Goal: Obtain resource: Download file/media

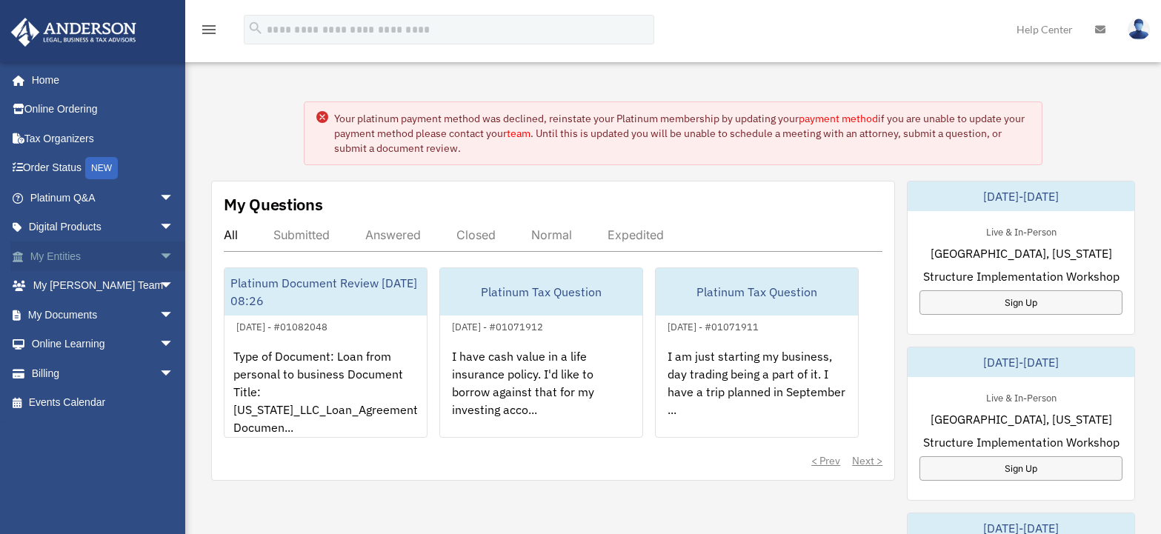
click at [67, 245] on link "My Entities arrow_drop_down" at bounding box center [103, 256] width 186 height 30
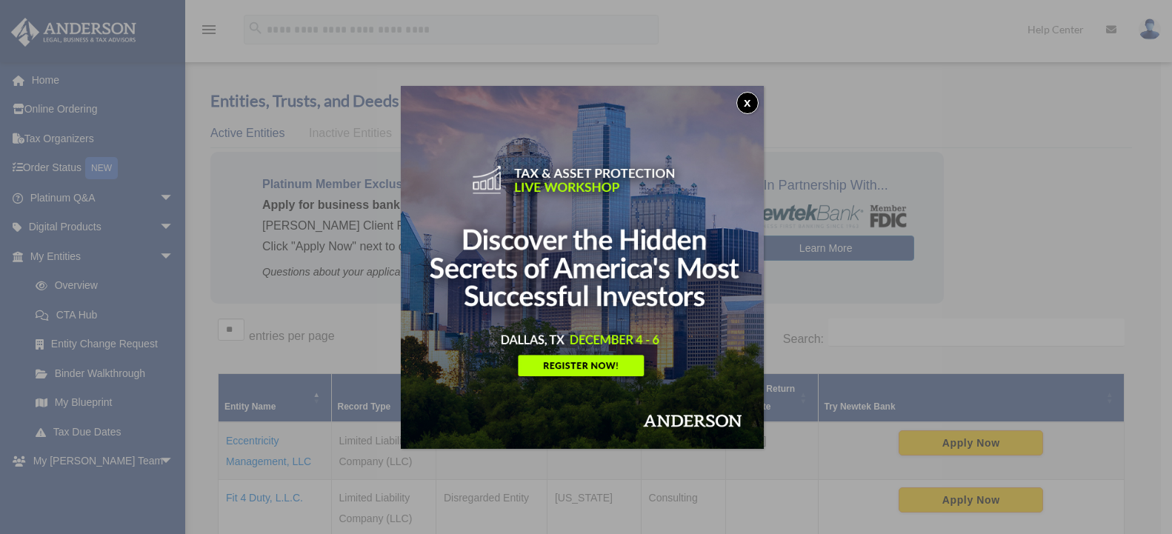
click at [748, 98] on button "x" at bounding box center [747, 103] width 22 height 22
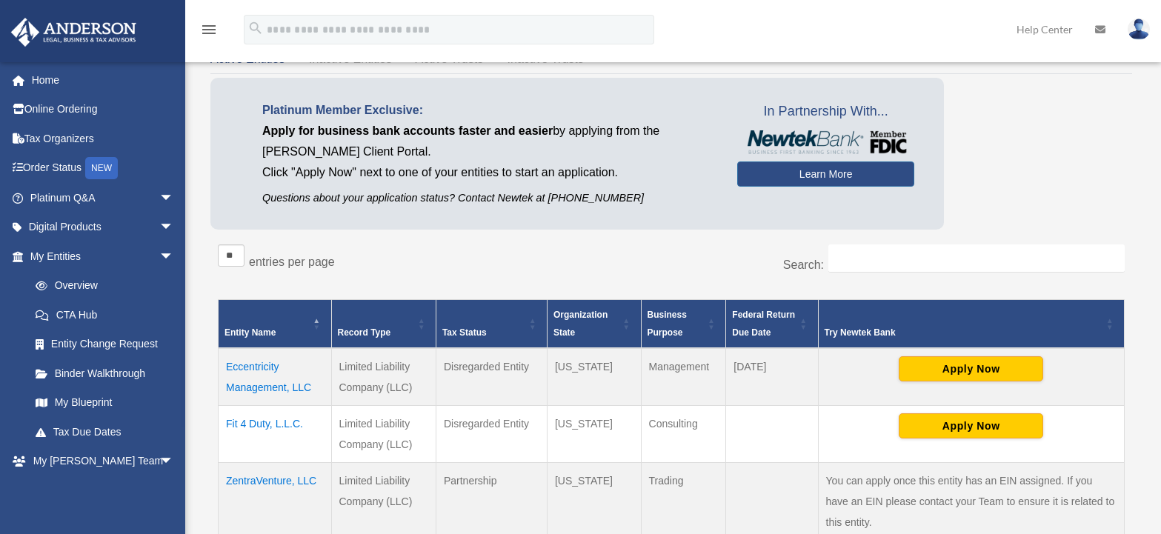
scroll to position [148, 0]
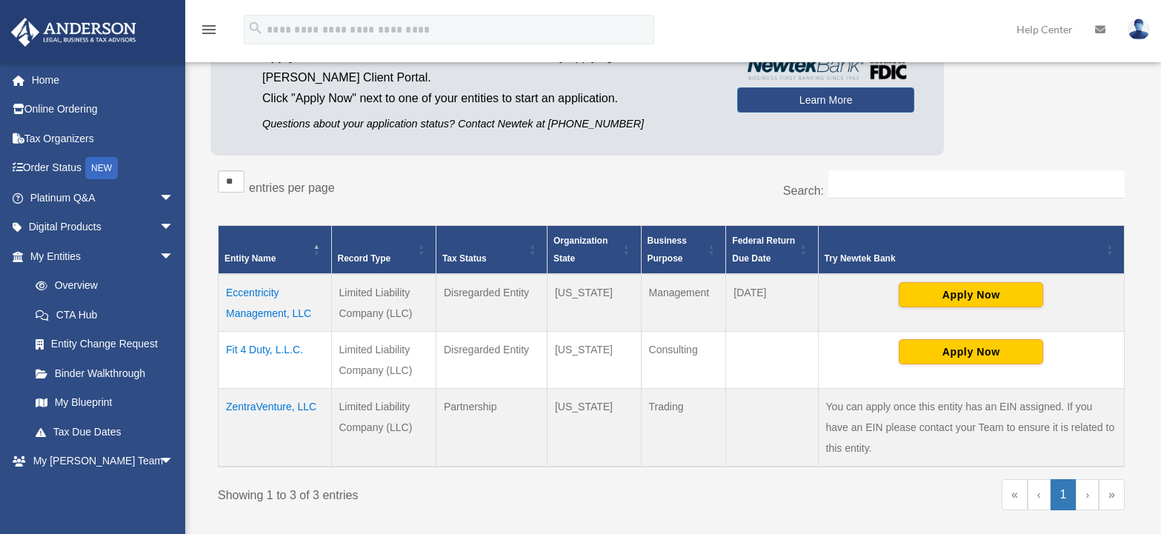
click at [262, 313] on td "Eccentricity Management, LLC" at bounding box center [275, 303] width 113 height 58
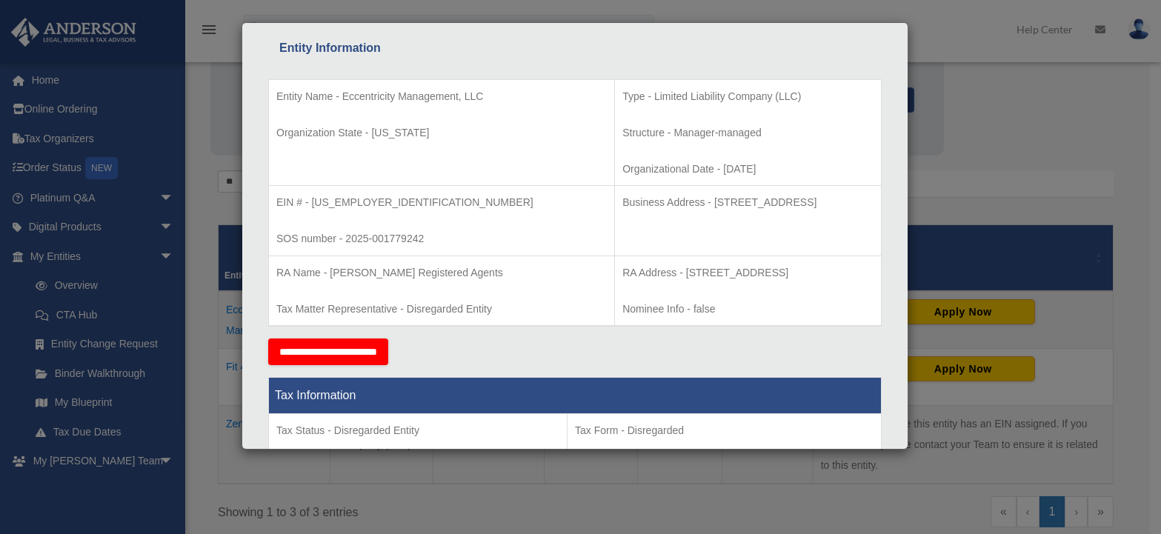
scroll to position [0, 0]
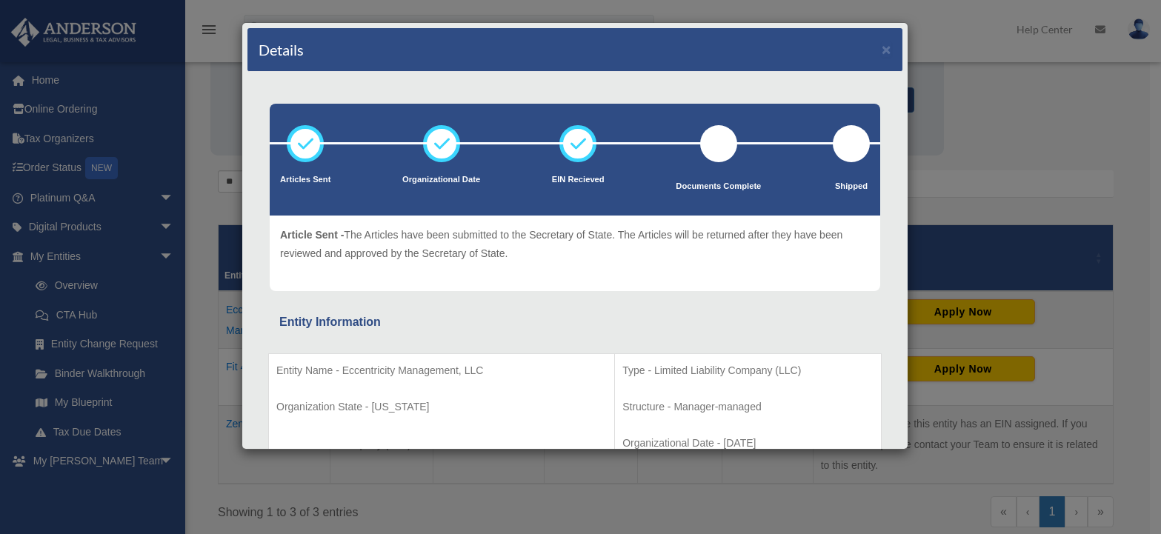
drag, startPoint x: 873, startPoint y: 39, endPoint x: 856, endPoint y: 70, distance: 36.5
click at [873, 39] on div "Details ×" at bounding box center [574, 50] width 655 height 44
click at [881, 44] on button "×" at bounding box center [886, 49] width 10 height 16
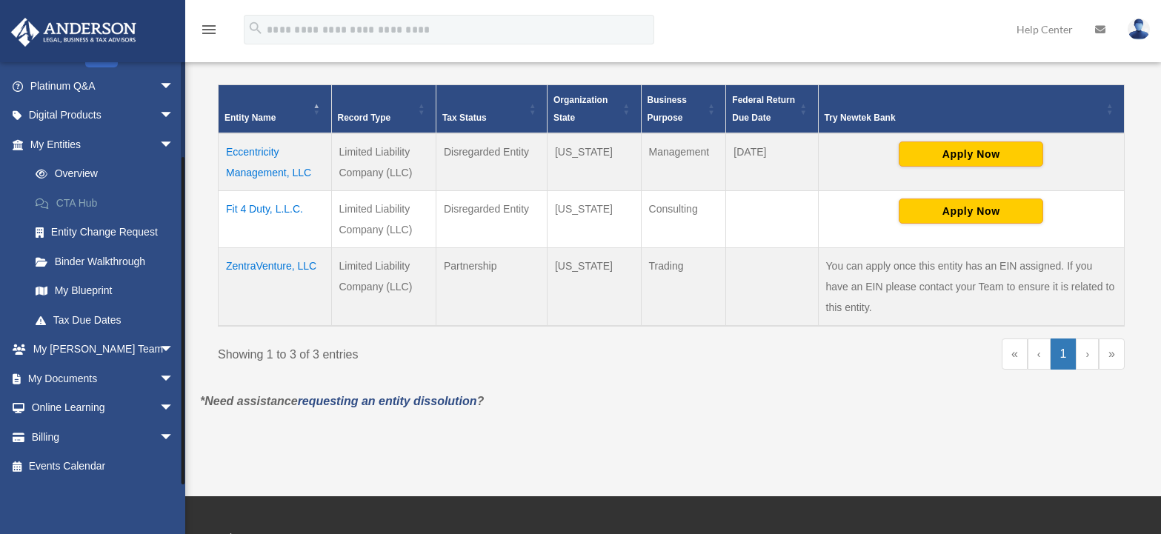
scroll to position [296, 0]
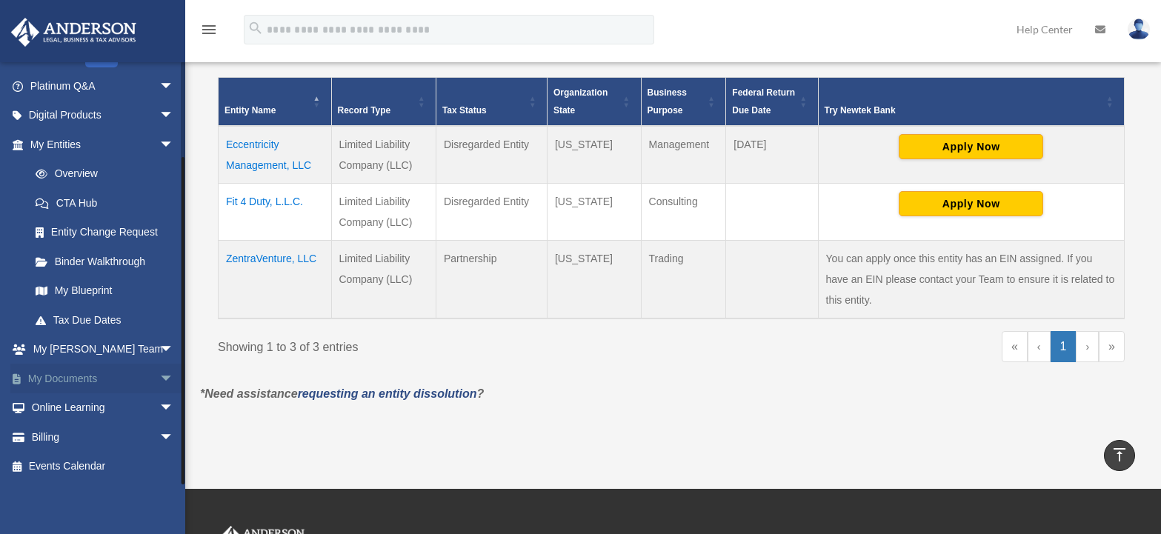
click at [70, 379] on link "My Documents arrow_drop_down" at bounding box center [103, 379] width 186 height 30
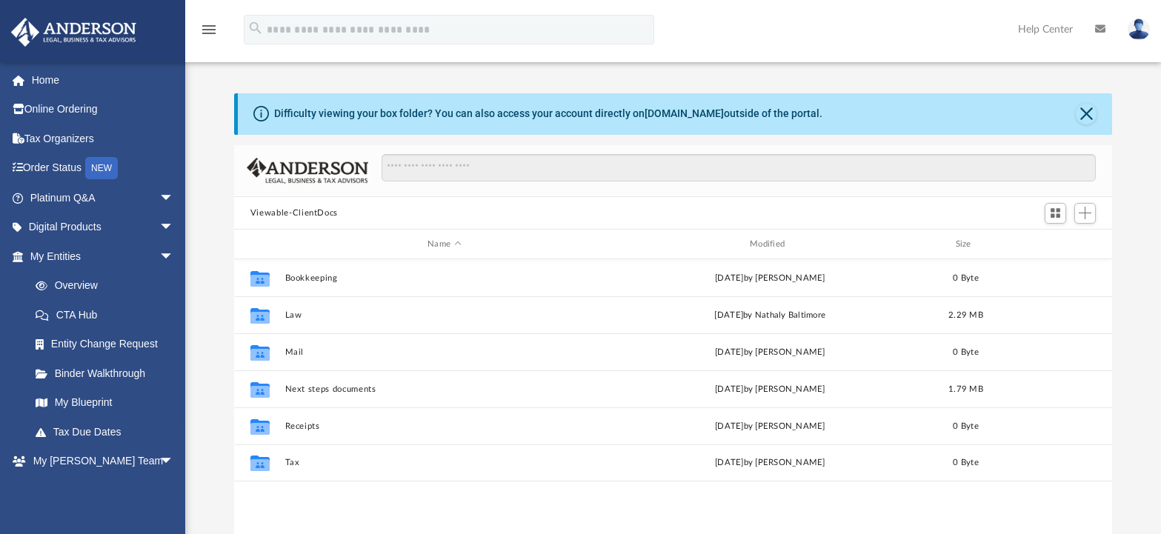
scroll to position [326, 867]
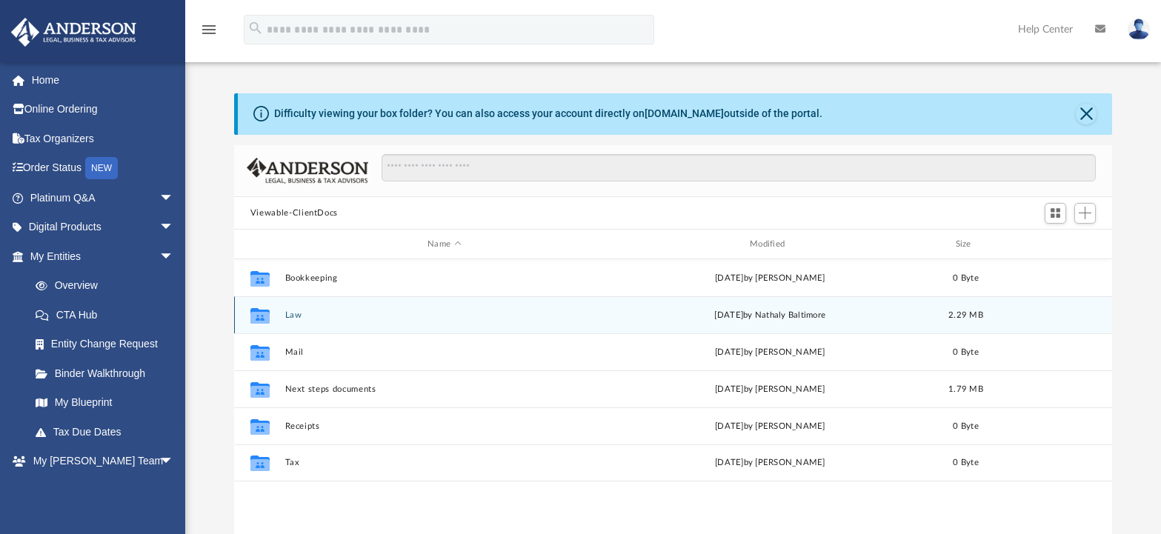
click at [292, 312] on button "Law" at bounding box center [443, 315] width 319 height 10
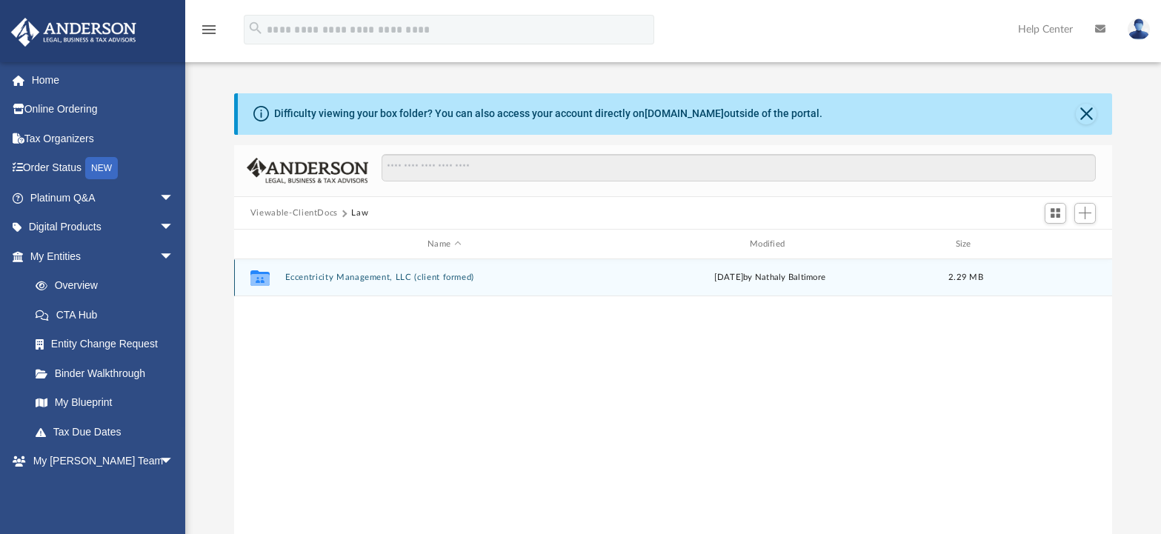
click at [328, 276] on button "Eccentricity Management, LLC (client formed)" at bounding box center [443, 278] width 319 height 10
click at [319, 274] on button "Initial Docs" at bounding box center [443, 278] width 319 height 10
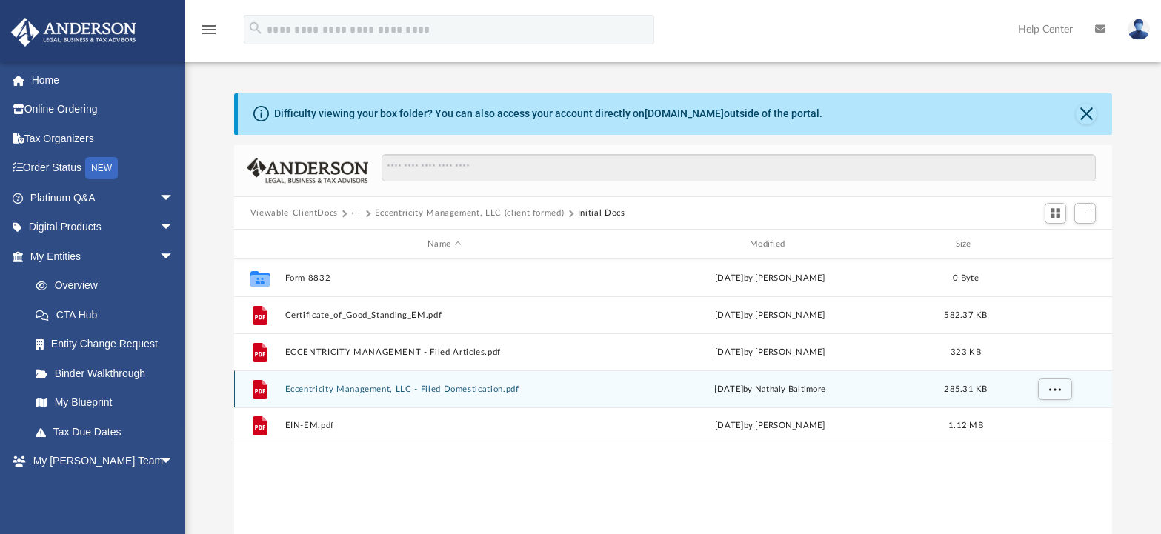
click at [439, 389] on button "Eccentricity Management, LLC - Filed Domestication.pdf" at bounding box center [443, 389] width 319 height 10
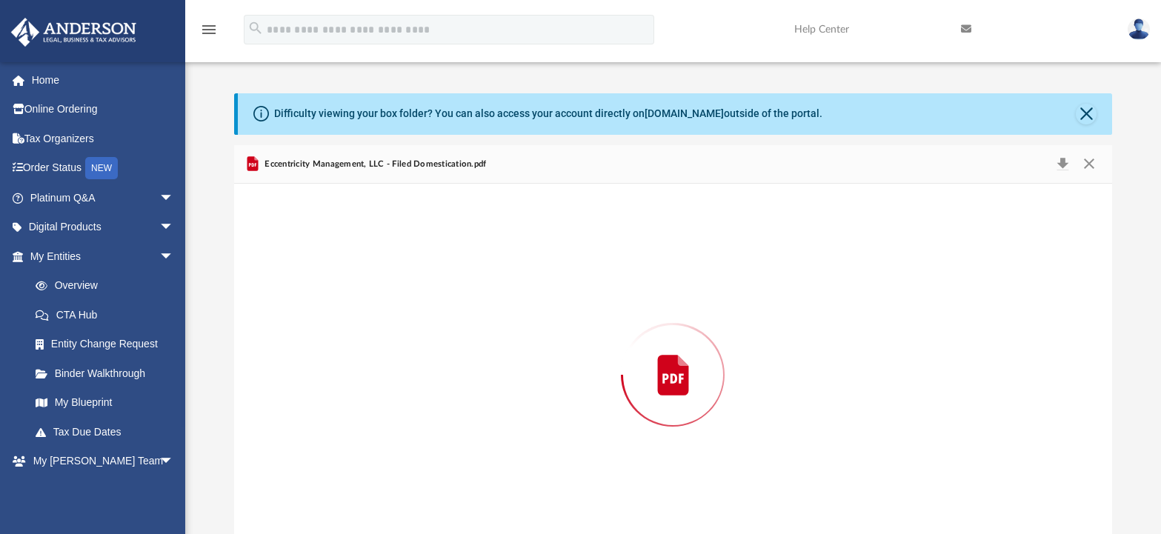
scroll to position [32, 0]
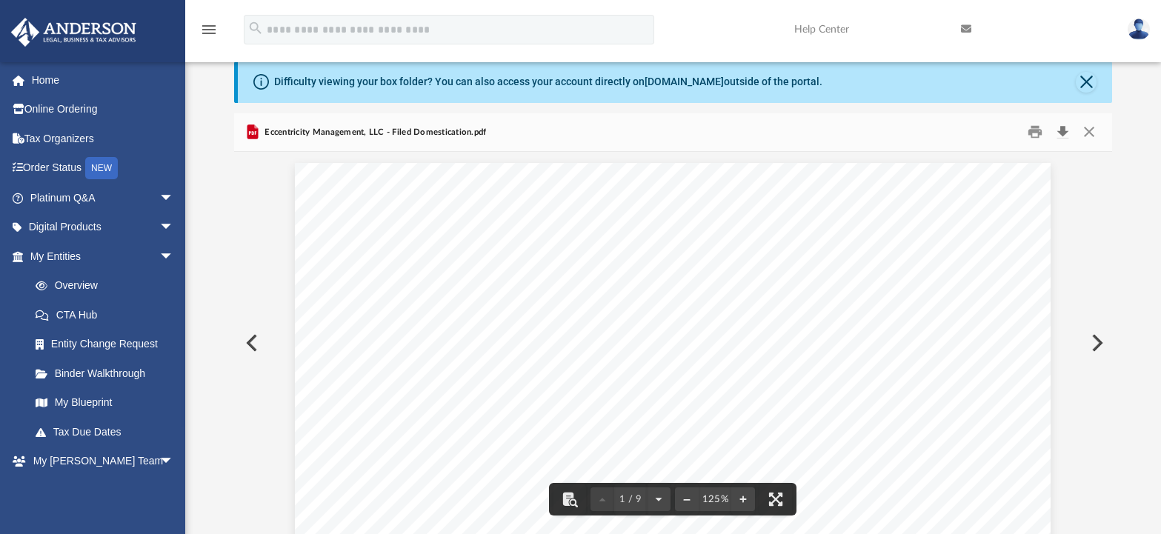
click at [1062, 133] on button "Download" at bounding box center [1062, 132] width 27 height 23
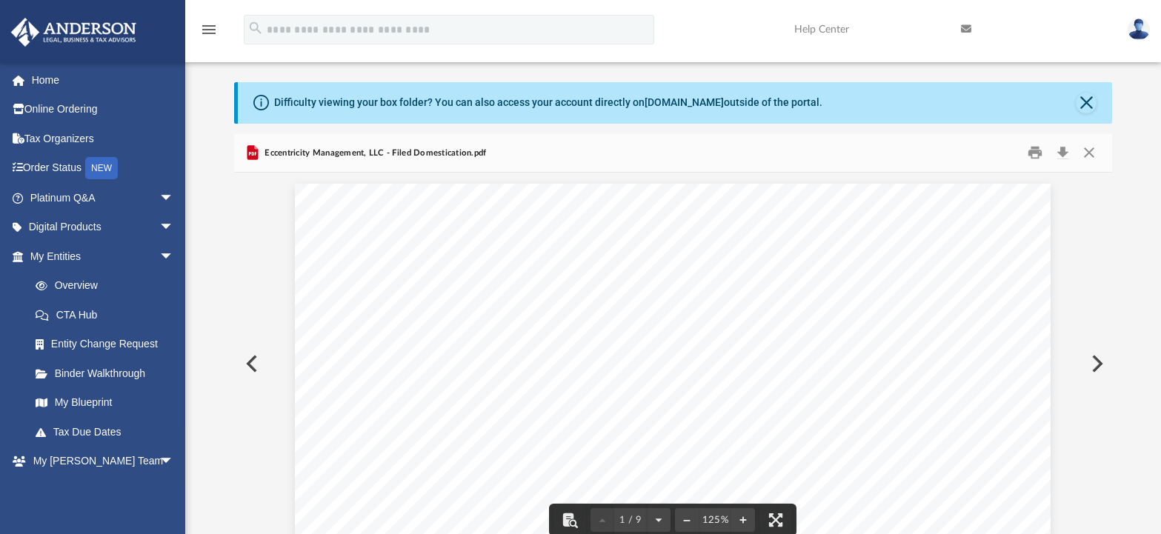
scroll to position [0, 0]
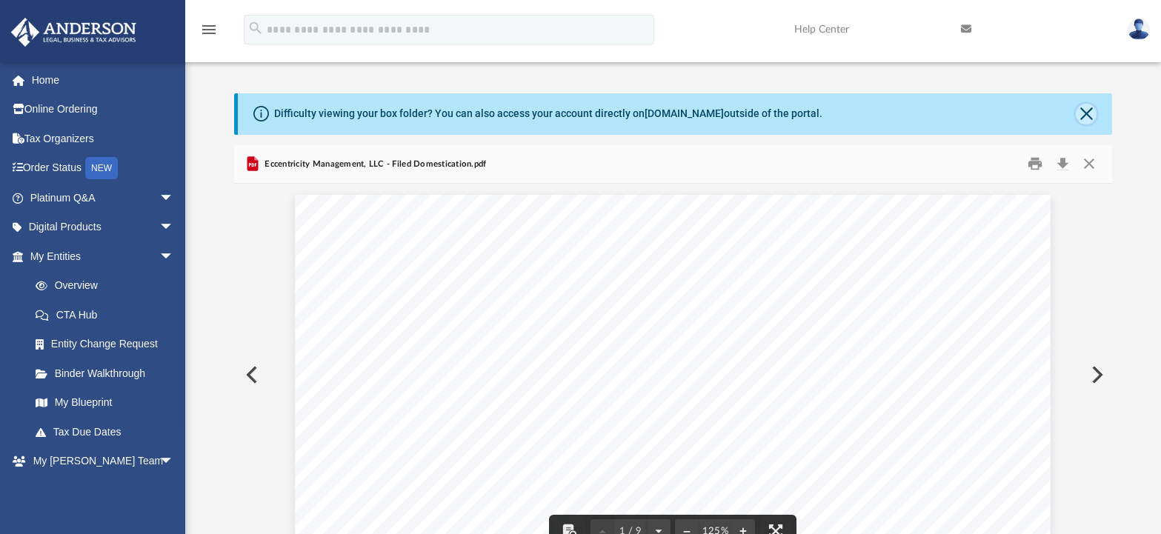
click at [1087, 113] on button "Close" at bounding box center [1086, 114] width 21 height 21
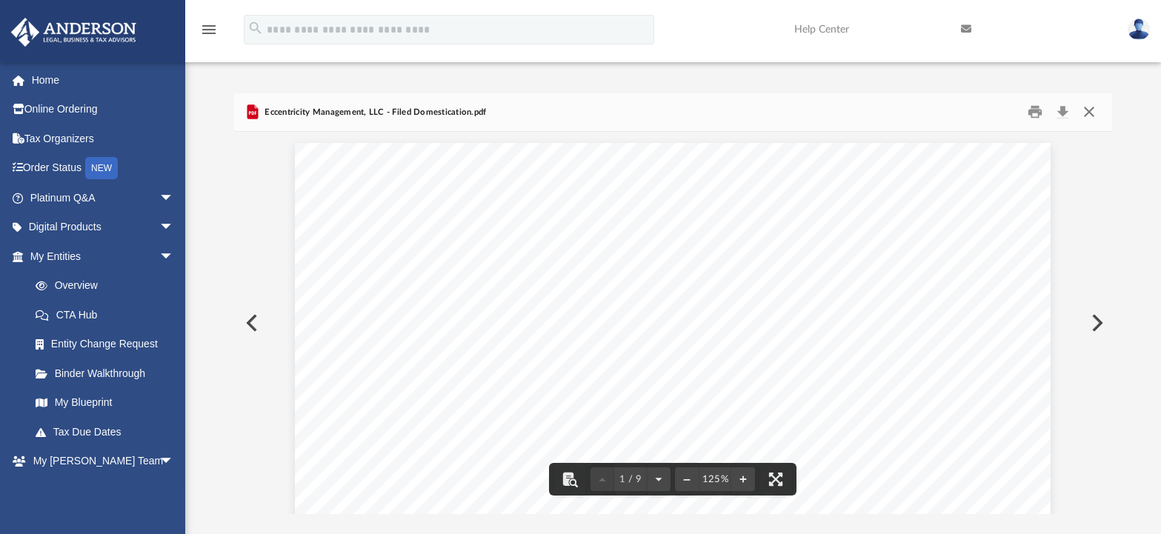
click at [1087, 113] on button "Close" at bounding box center [1089, 112] width 27 height 23
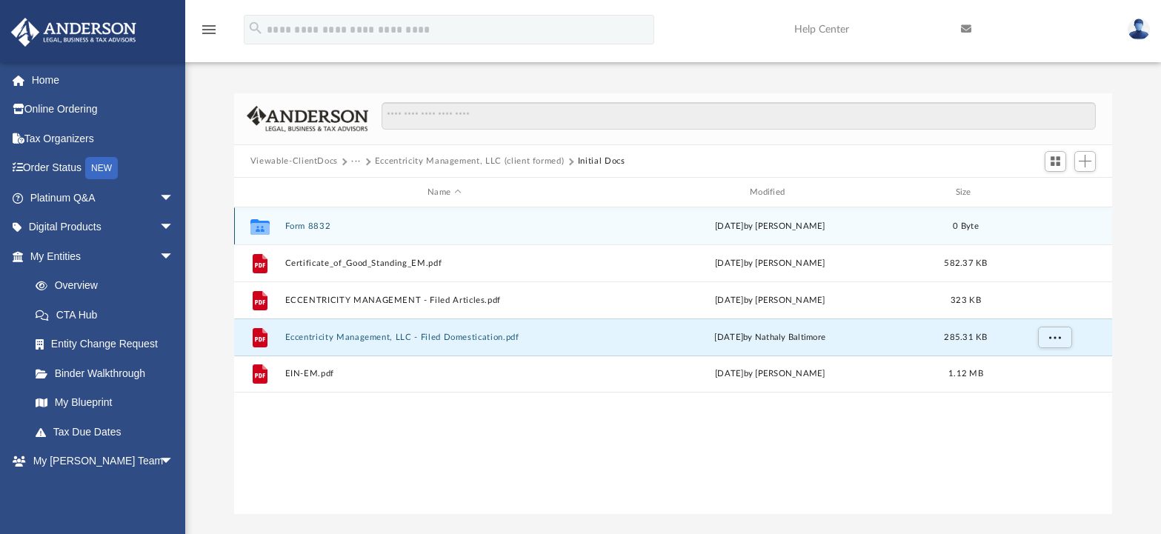
click at [318, 223] on button "Form 8832" at bounding box center [443, 226] width 319 height 10
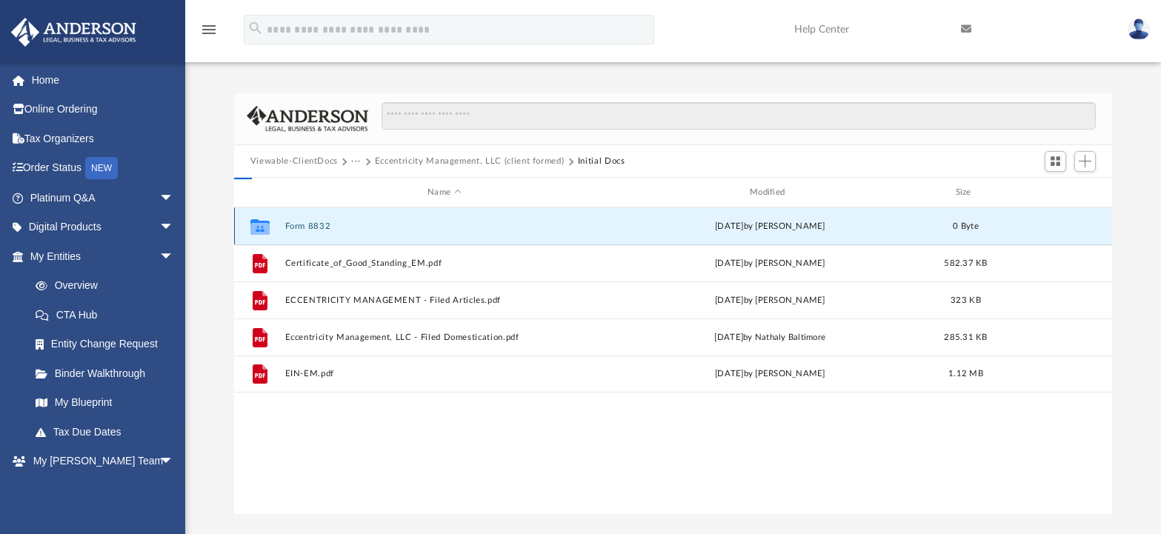
click at [318, 223] on button "Form 8832" at bounding box center [443, 226] width 319 height 10
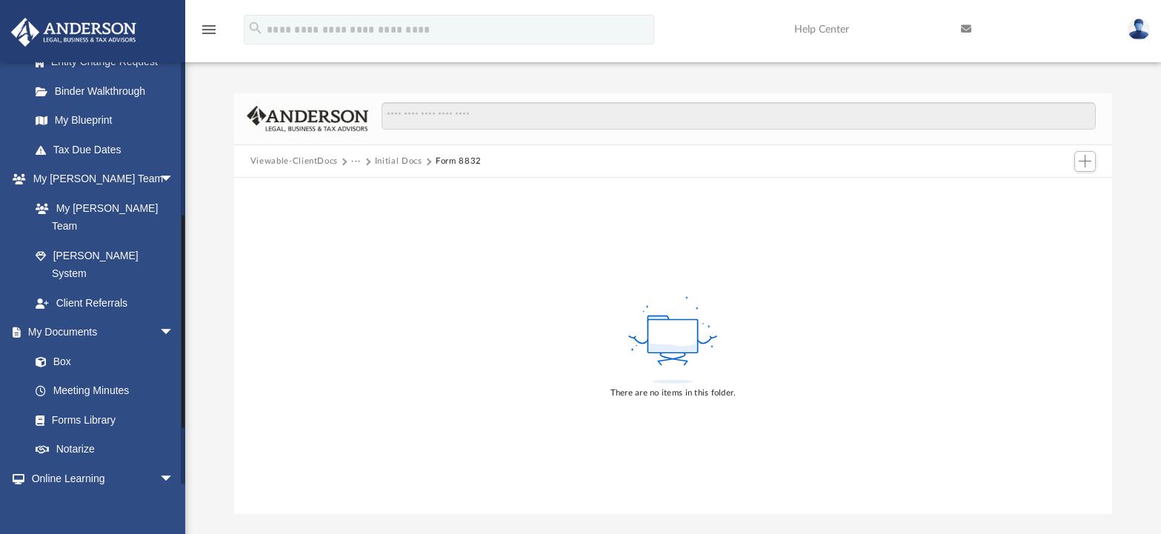
scroll to position [296, 0]
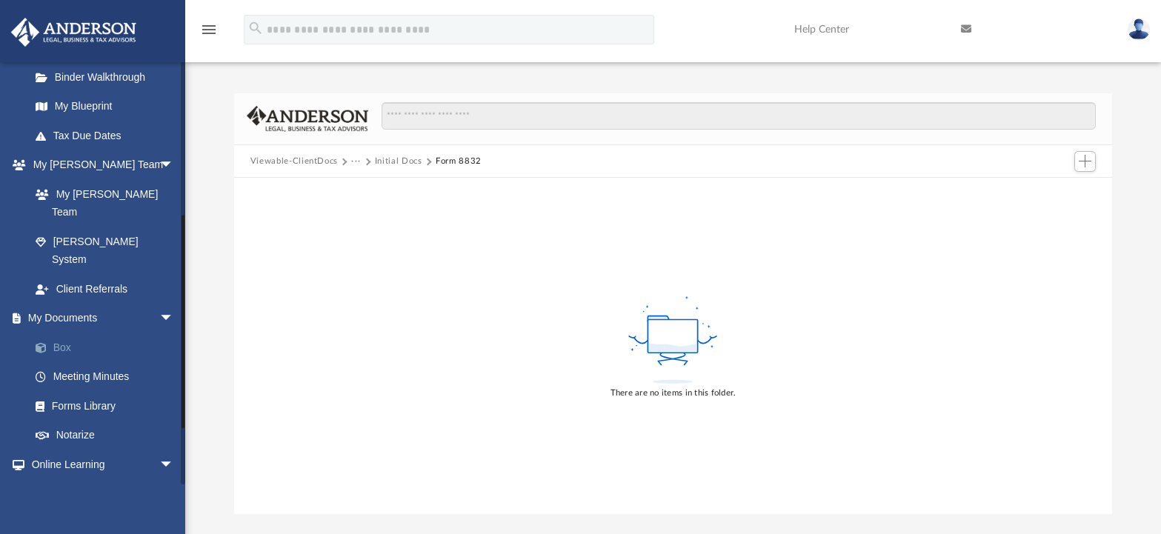
click at [93, 333] on link "Box" at bounding box center [109, 348] width 176 height 30
click at [61, 333] on link "Box" at bounding box center [109, 348] width 176 height 30
click at [296, 159] on button "Viewable-ClientDocs" at bounding box center [293, 161] width 87 height 13
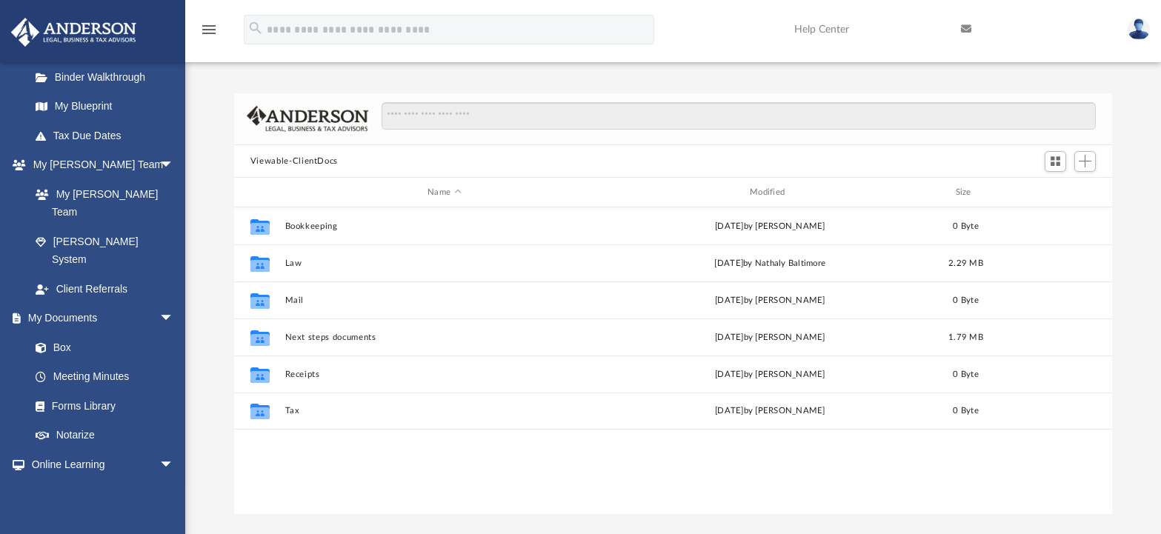
scroll to position [326, 867]
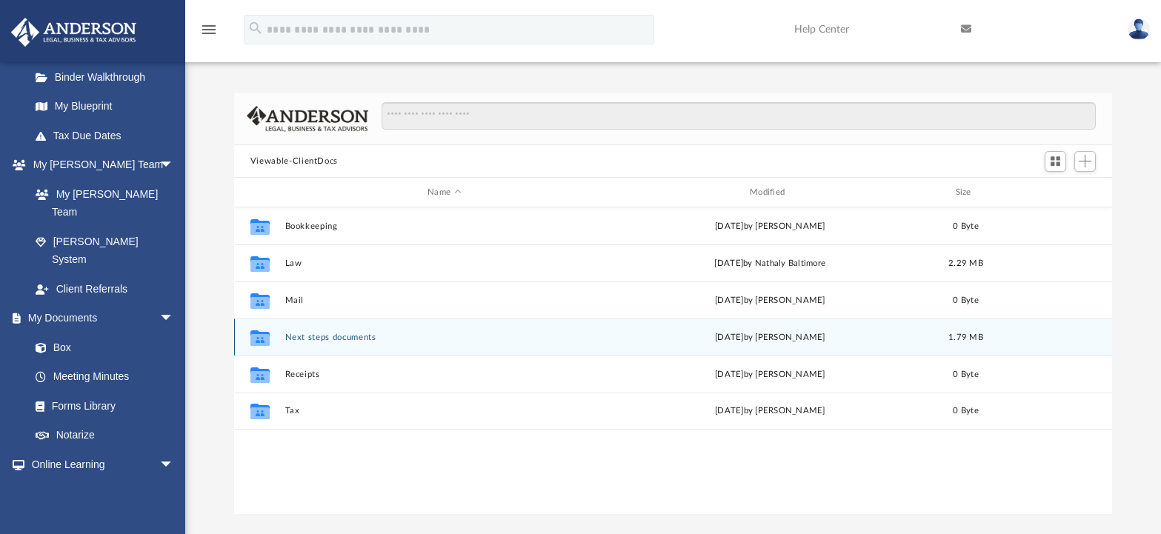
click at [296, 336] on button "Next steps documents" at bounding box center [443, 338] width 319 height 10
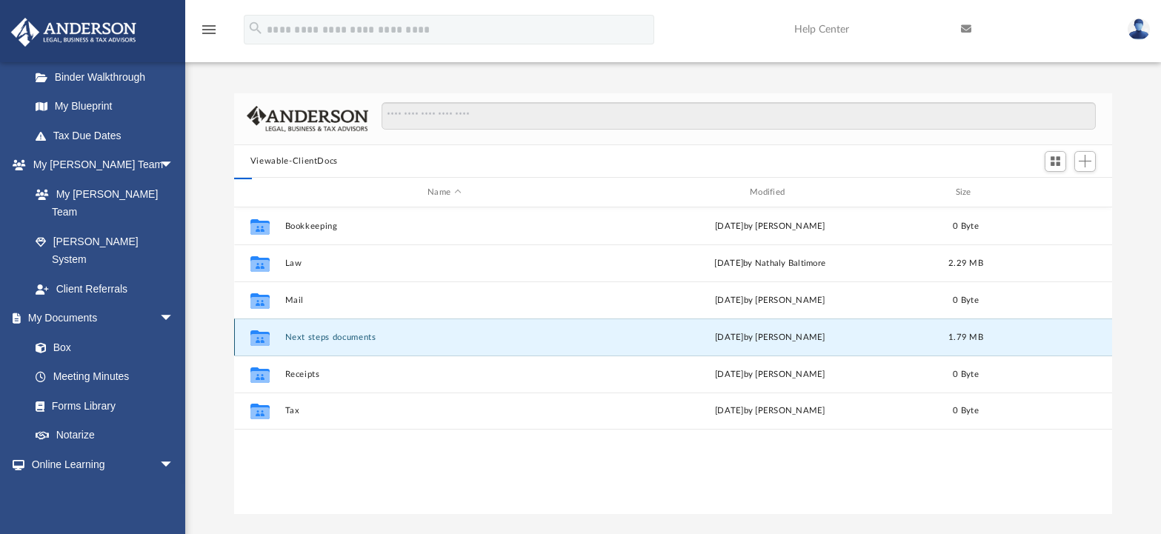
click at [296, 336] on button "Next steps documents" at bounding box center [443, 338] width 319 height 10
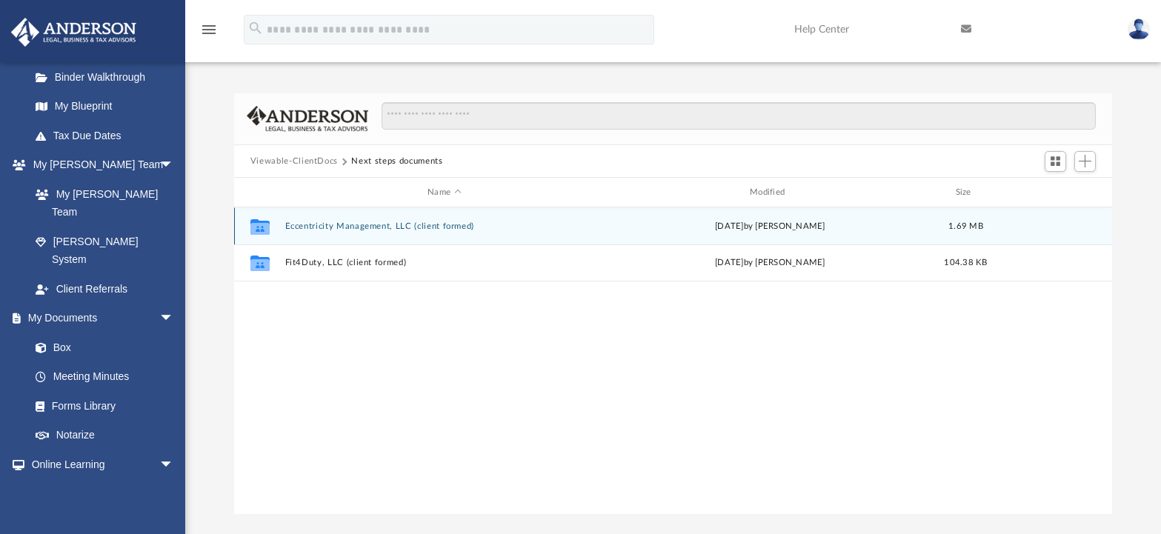
click at [343, 224] on button "Eccentricity Management, LLC (client formed)" at bounding box center [443, 226] width 319 height 10
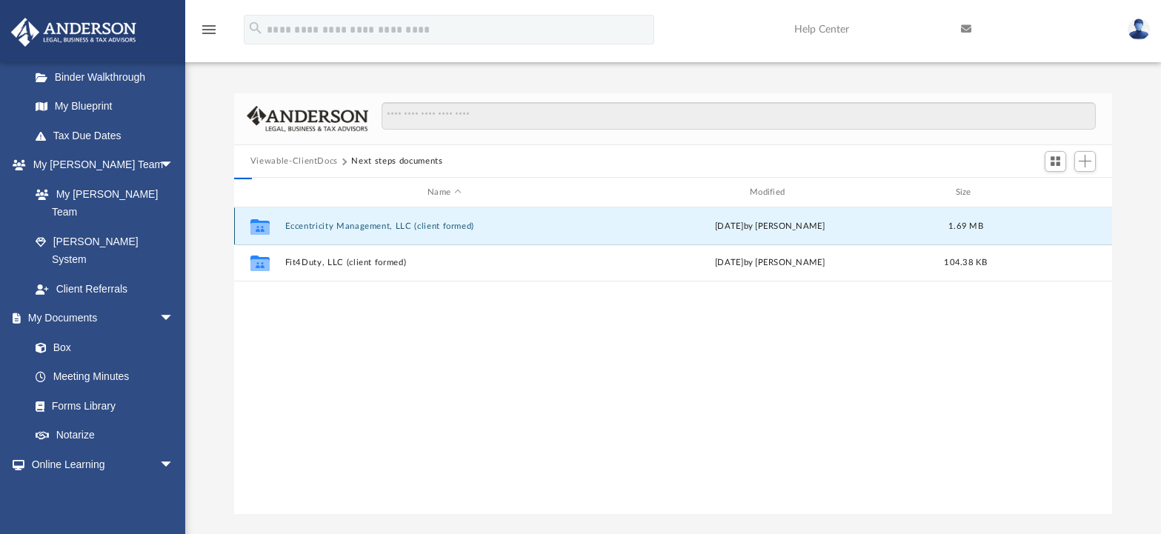
click at [343, 224] on button "Eccentricity Management, LLC (client formed)" at bounding box center [443, 226] width 319 height 10
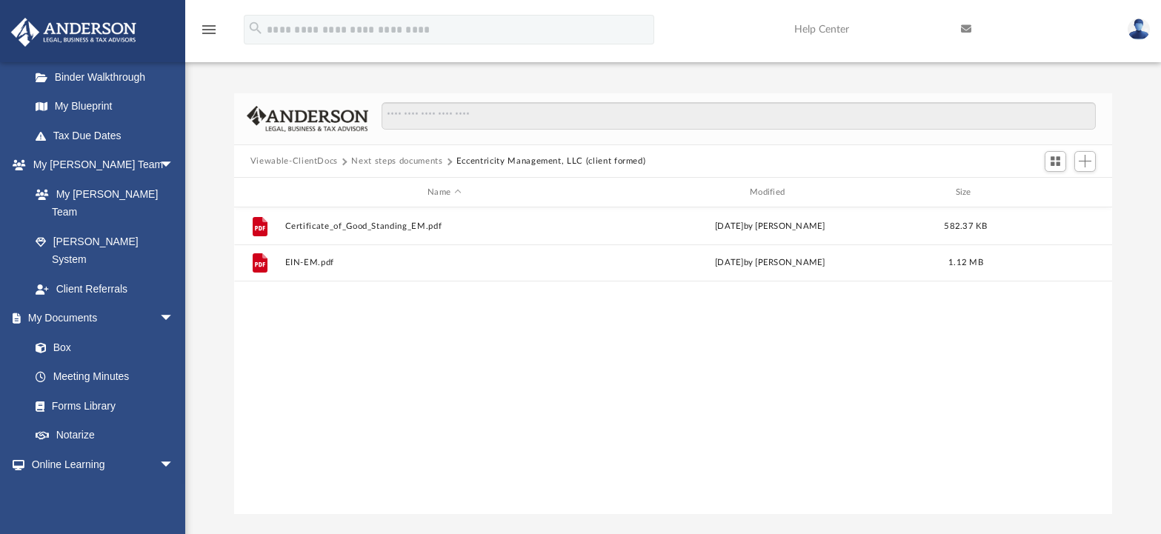
click at [304, 157] on button "Viewable-ClientDocs" at bounding box center [293, 161] width 87 height 13
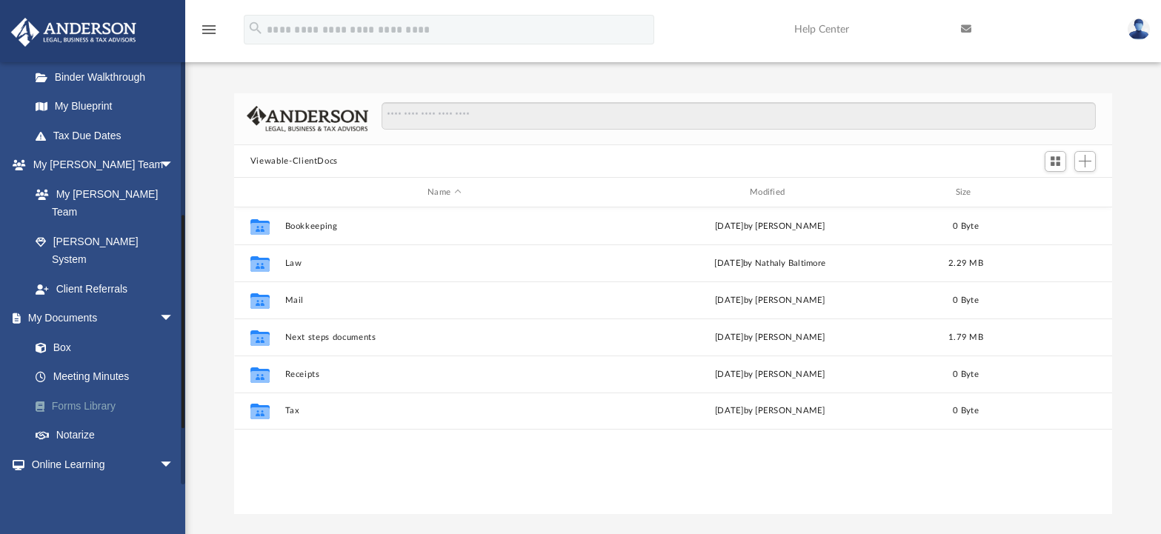
click at [87, 391] on link "Forms Library" at bounding box center [109, 406] width 176 height 30
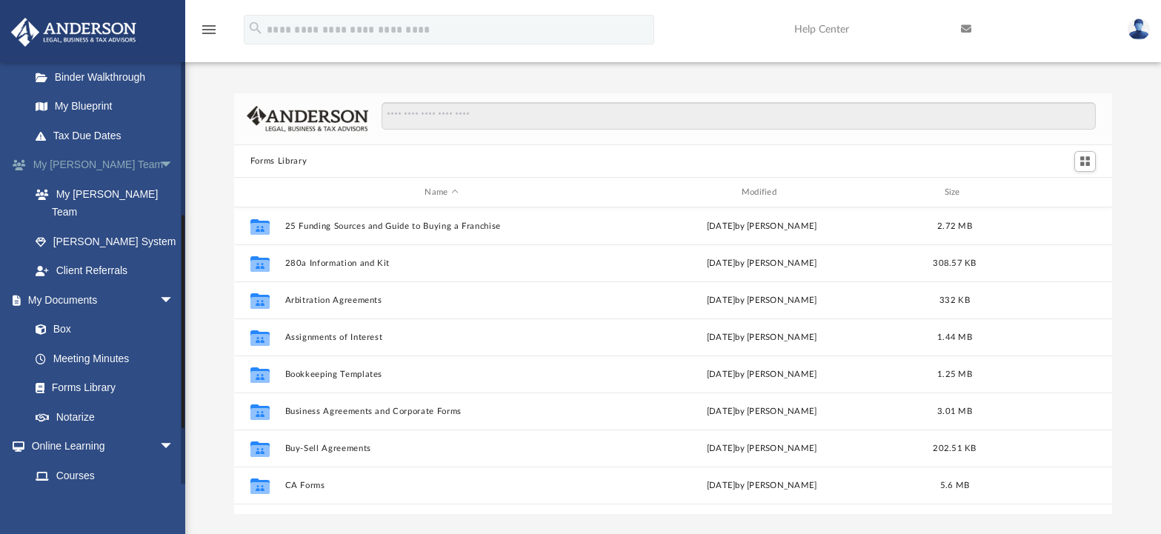
click at [159, 159] on span "arrow_drop_down" at bounding box center [174, 165] width 30 height 30
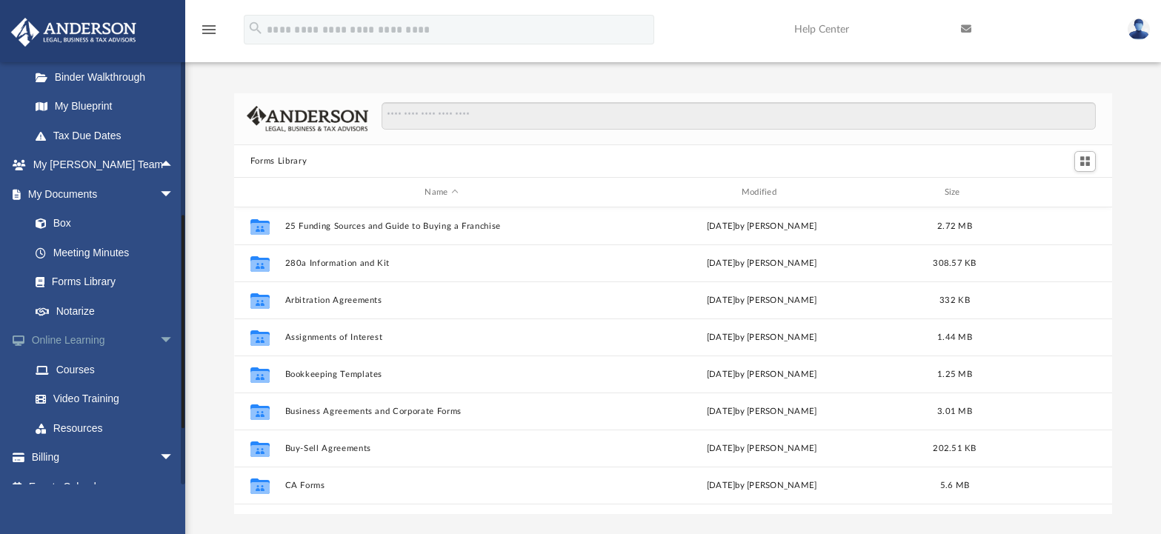
click at [161, 337] on span "arrow_drop_down" at bounding box center [174, 341] width 30 height 30
